Goal: Information Seeking & Learning: Learn about a topic

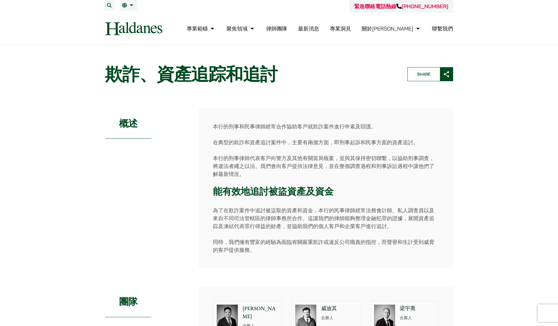
drag, startPoint x: 317, startPoint y: 32, endPoint x: 314, endPoint y: 32, distance: 3.2
click at [287, 32] on li "律師團隊" at bounding box center [276, 28] width 21 height 13
click at [287, 30] on link "律師團隊" at bounding box center [276, 28] width 21 height 7
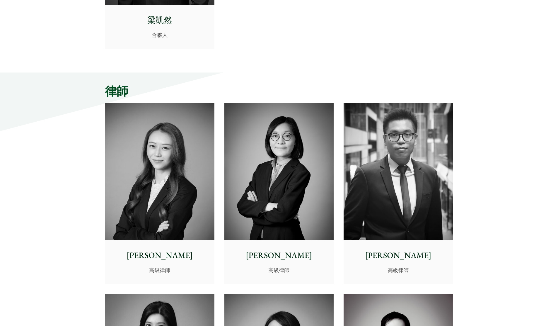
scroll to position [1575, 0]
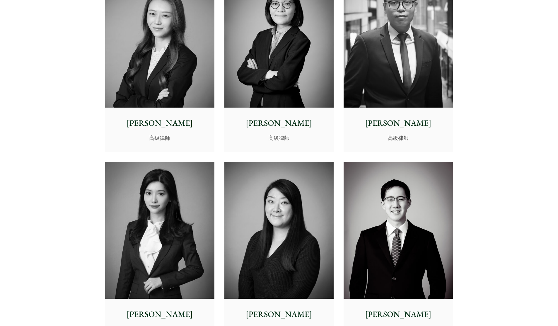
click at [170, 136] on p "高級律師" at bounding box center [160, 138] width 100 height 8
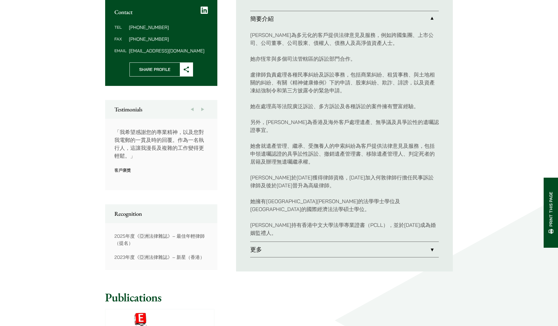
scroll to position [229, 0]
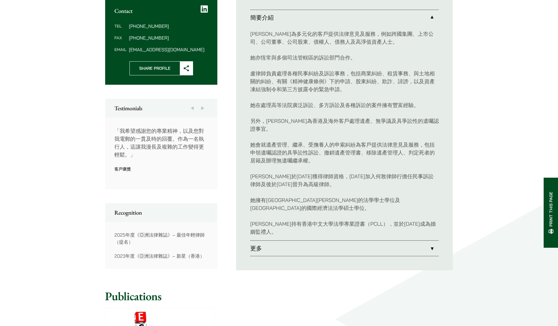
click at [431, 240] on link "更多" at bounding box center [344, 247] width 189 height 15
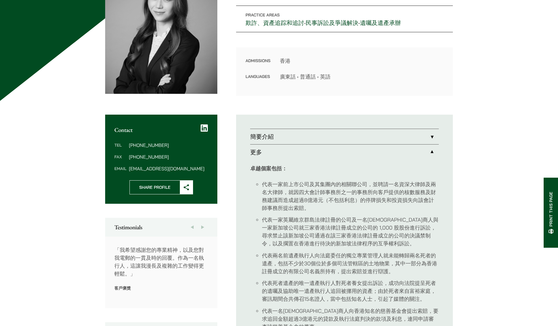
scroll to position [118, 0]
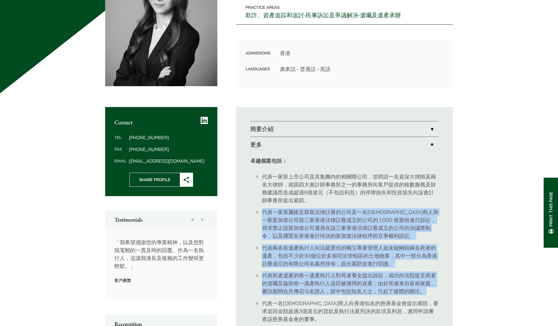
drag, startPoint x: 264, startPoint y: 211, endPoint x: 380, endPoint y: 259, distance: 124.8
click at [382, 296] on ul "代表一家前上市公司及其集團內的相關聯公司，並聘請一名資深大律師及兩名大律師，就因四大會計師事務所之一的事務所向客戶提供的核數服務及財務建議而造成超過8億港元（…" at bounding box center [344, 248] width 189 height 150
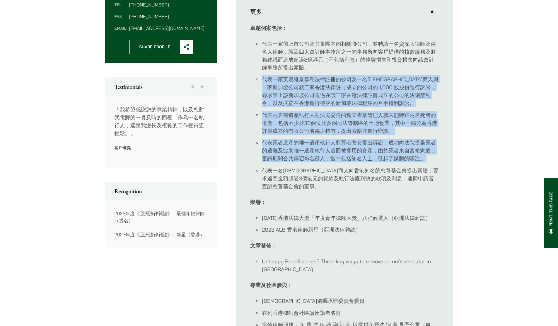
scroll to position [252, 0]
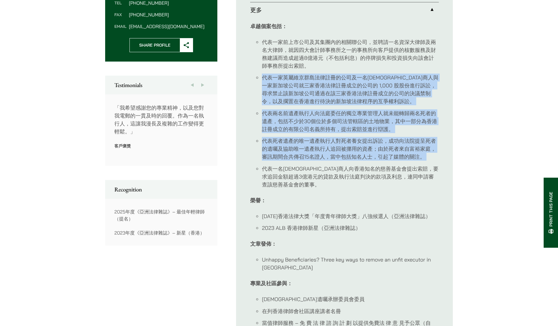
click at [296, 122] on li "代表兩名前遺產執行人向法庭委任的獨立專業管理人就未能轉歸兩名死者的遺產，包括不少於30個位於多個司法管轄區的土地物業，其中一部分為香港註冊成立的有限公司名義所…" at bounding box center [350, 121] width 177 height 24
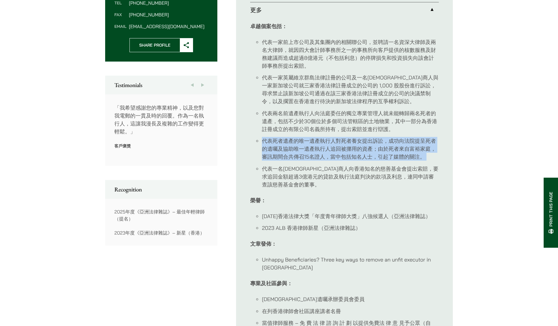
drag, startPoint x: 261, startPoint y: 141, endPoint x: 330, endPoint y: 161, distance: 71.8
click at [330, 161] on ul "代表一家前上市公司及其集團內的相關聯公司，並聘請一名資深大律師及兩名大律師，就因四大會計師事務所之一的事務所向客戶提供的核數服務及財務建議而造成超過8億港元（…" at bounding box center [344, 113] width 189 height 150
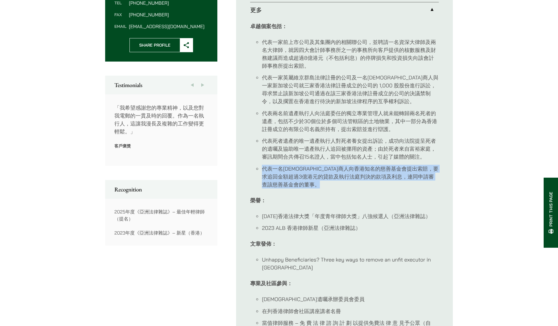
drag, startPoint x: 330, startPoint y: 161, endPoint x: 348, endPoint y: 193, distance: 36.2
click at [348, 193] on div "卓越個案包括： 代表一家前上市公司及其集團內的相關聯公司，並聘請一名資深大律師及兩名大律師，就因四大會計師事務所之一的事務所向客戶提供的核數服務及財務建議而造…" at bounding box center [344, 212] width 189 height 389
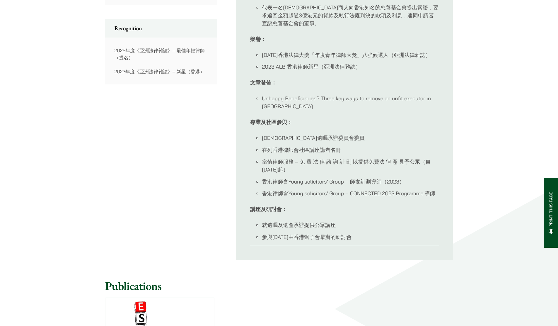
scroll to position [414, 0]
drag, startPoint x: 269, startPoint y: 227, endPoint x: 381, endPoint y: 242, distance: 112.9
click at [381, 242] on div "卓越個案包括： 代表一家前上市公司及其集團內的相關聯公司，並聘請一名資深大律師及兩名大律師，就因四大會計師事務所之一的事務所向客戶提供的核數服務及財務建議而造…" at bounding box center [344, 50] width 189 height 389
click at [385, 239] on li "參與2023年4月11日由香港獅子會舉辦的研討會" at bounding box center [350, 237] width 177 height 8
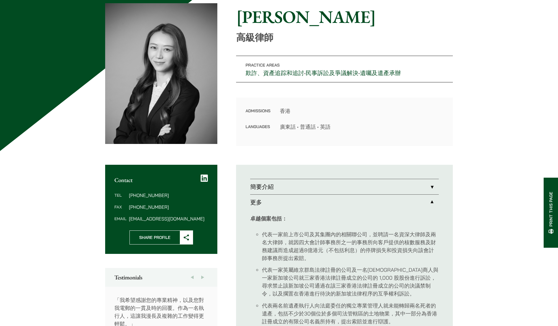
scroll to position [0, 0]
